Goal: Task Accomplishment & Management: Complete application form

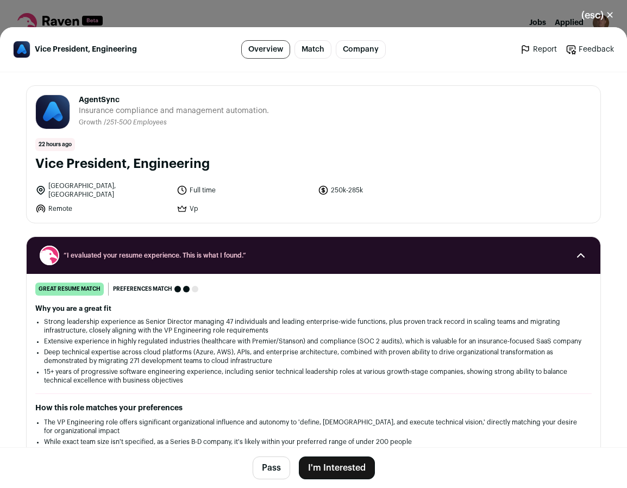
scroll to position [222, 0]
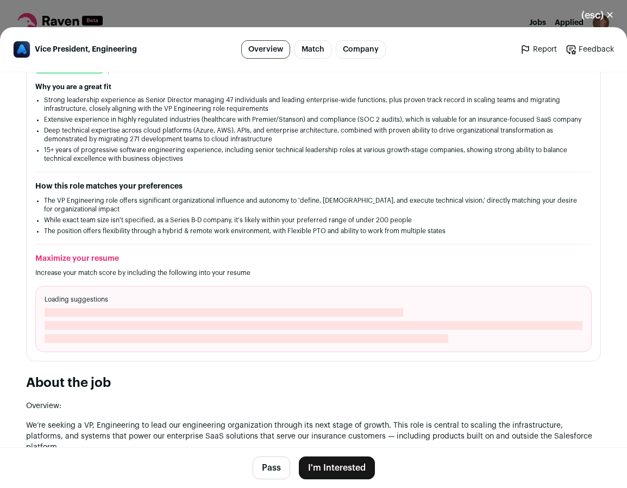
click at [324, 466] on button "I'm Interested" at bounding box center [337, 467] width 76 height 23
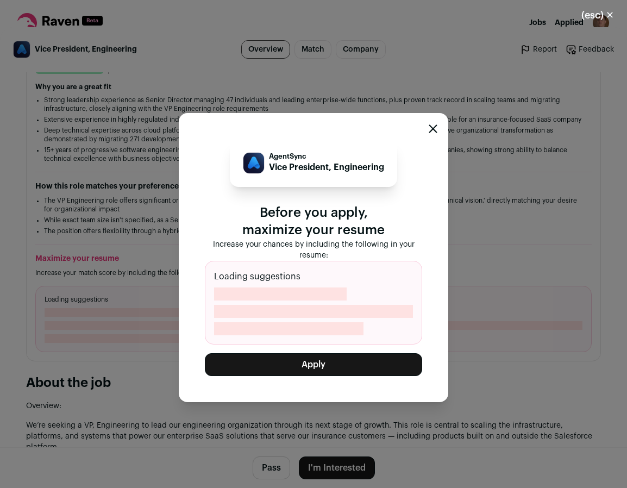
click at [290, 363] on button "Apply" at bounding box center [313, 364] width 217 height 23
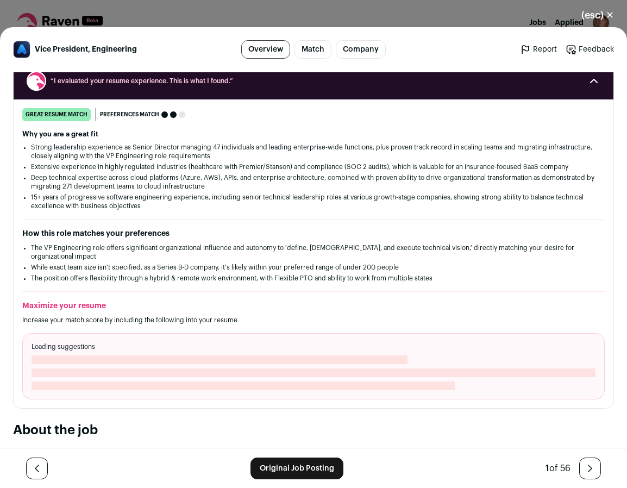
scroll to position [222, 0]
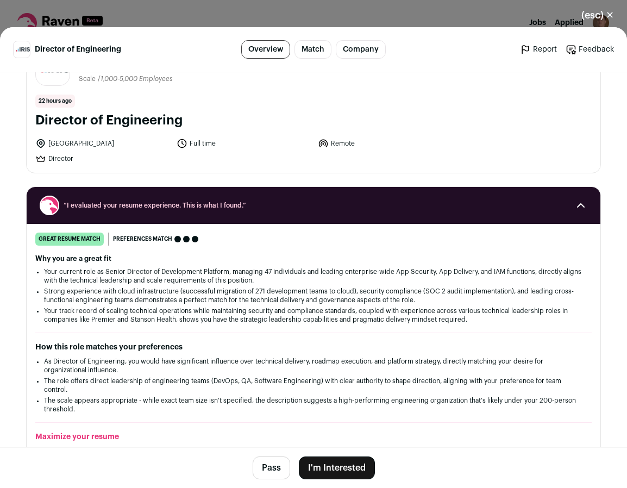
scroll to position [55, 0]
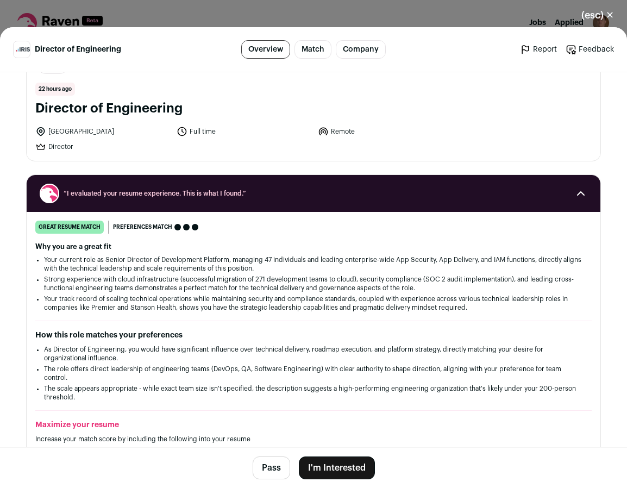
click at [342, 470] on button "I'm Interested" at bounding box center [337, 467] width 76 height 23
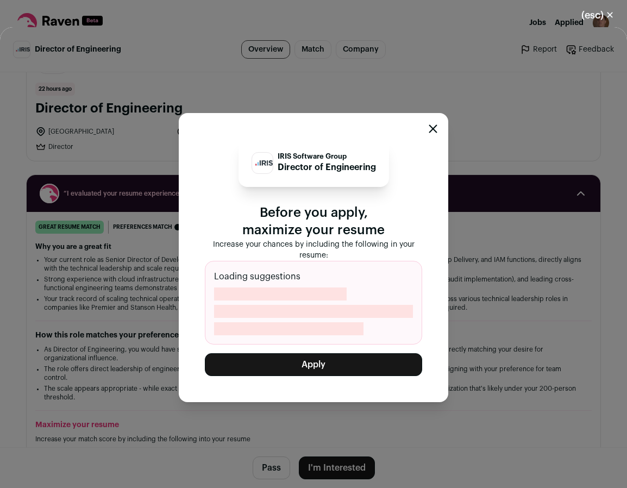
click at [353, 358] on button "Apply" at bounding box center [313, 364] width 217 height 23
